Goal: Find specific page/section: Find specific page/section

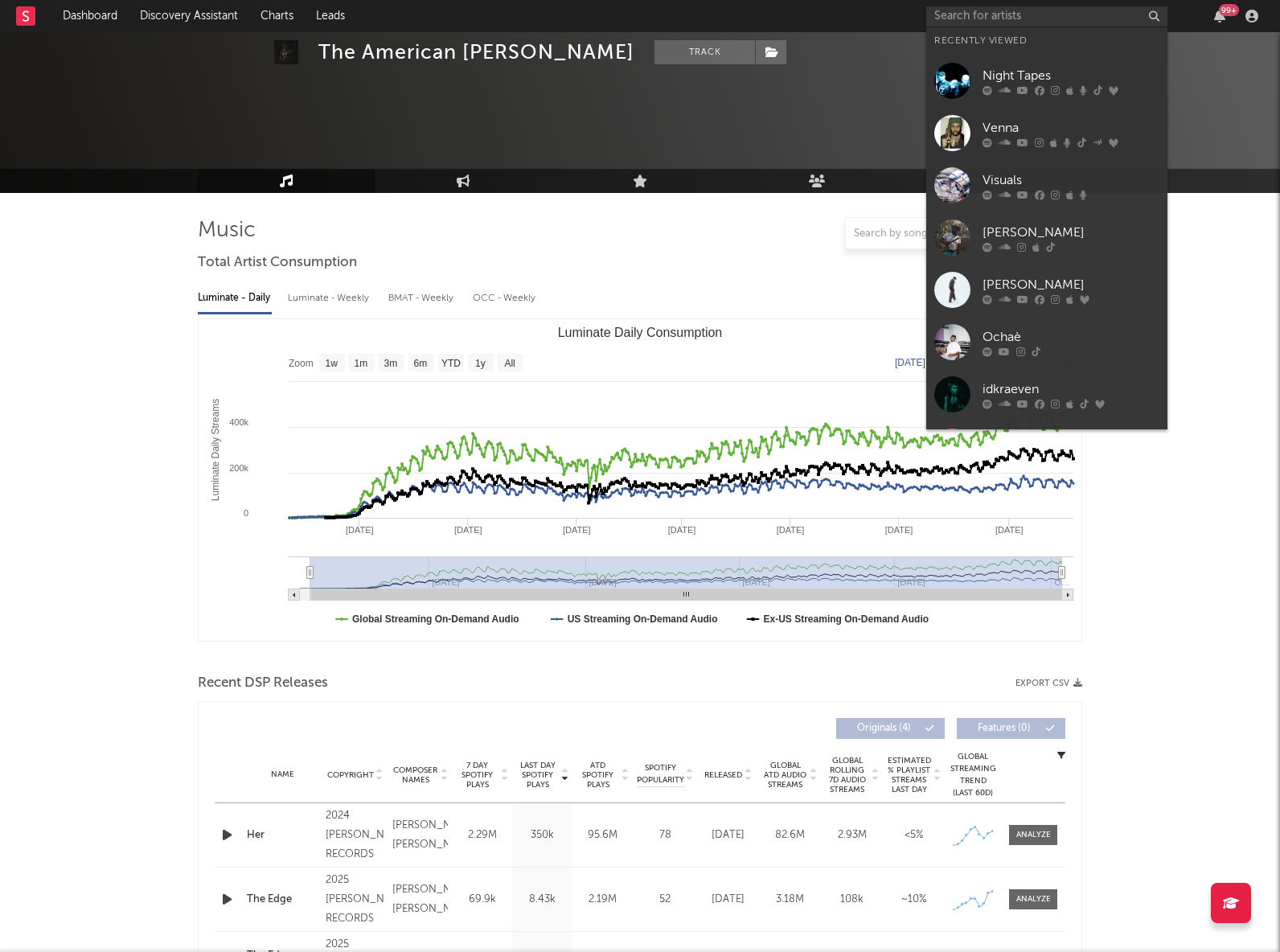
select select "6m"
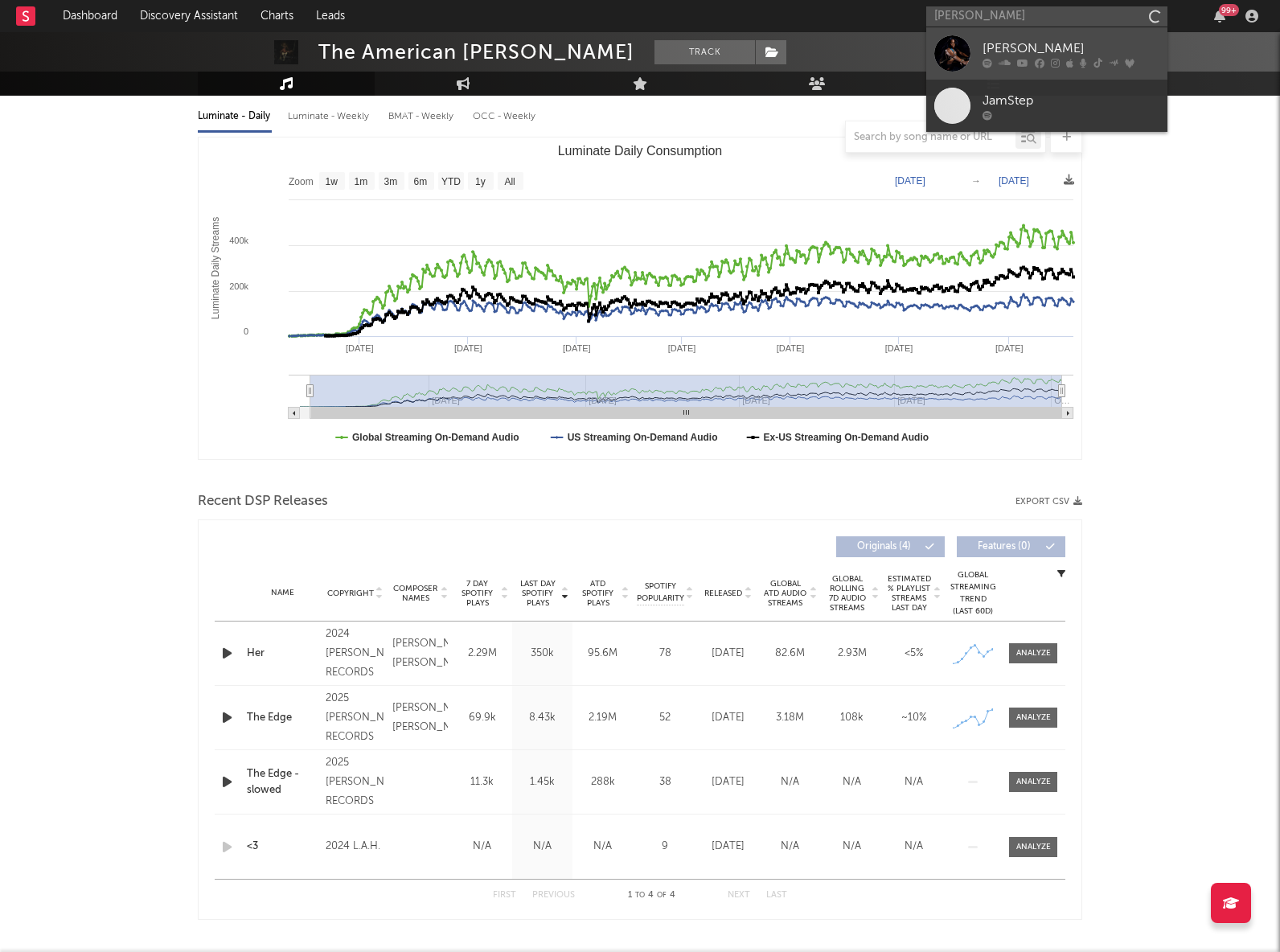
type input "[PERSON_NAME]"
click at [1036, 42] on div "[PERSON_NAME]" at bounding box center [1071, 49] width 177 height 19
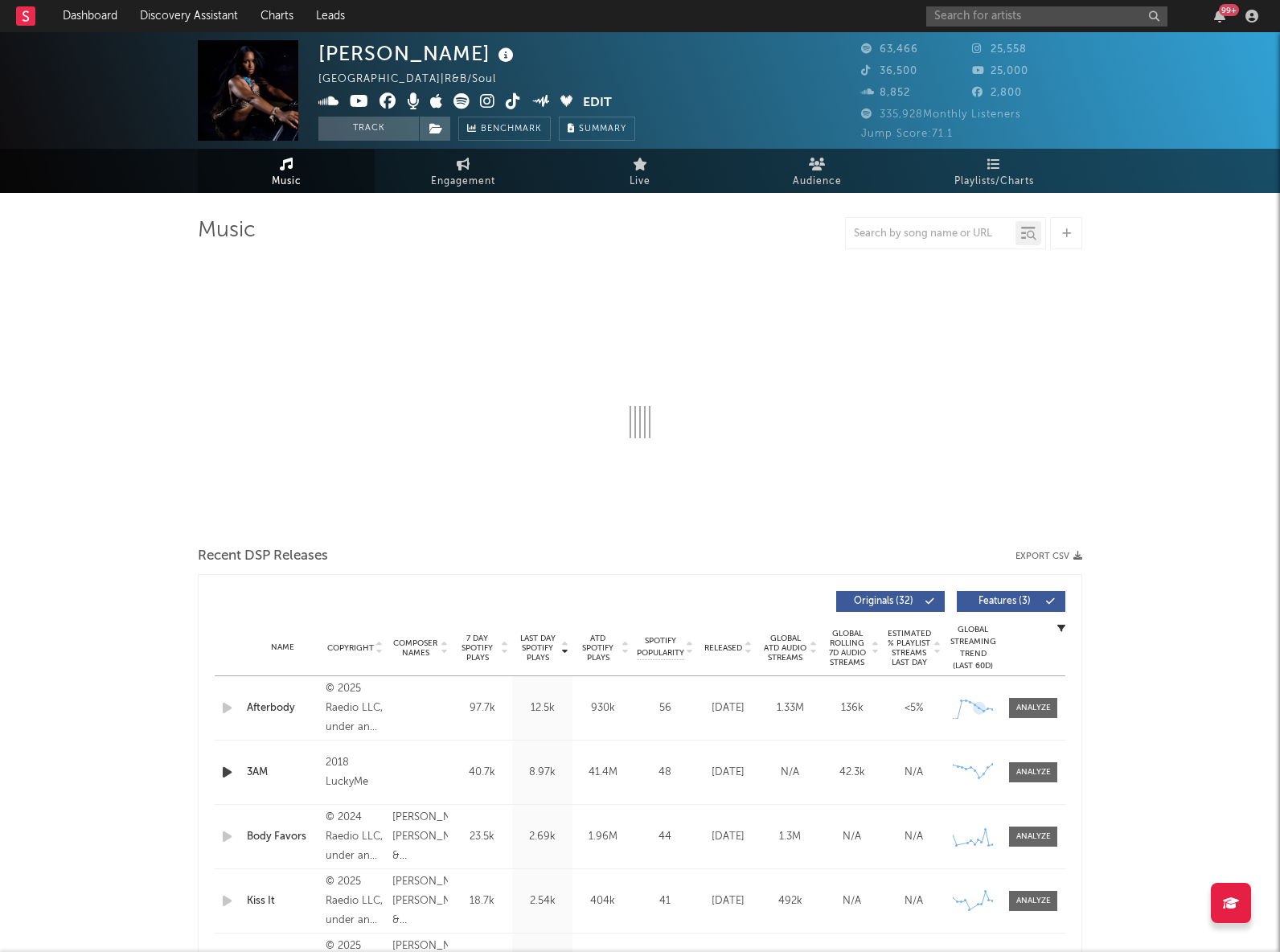
select select "6m"
